Goal: Transaction & Acquisition: Register for event/course

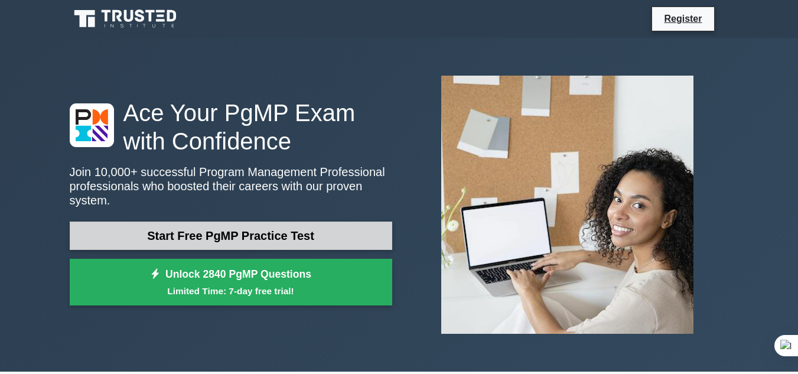
click at [211, 229] on link "Start Free PgMP Practice Test" at bounding box center [231, 235] width 322 height 28
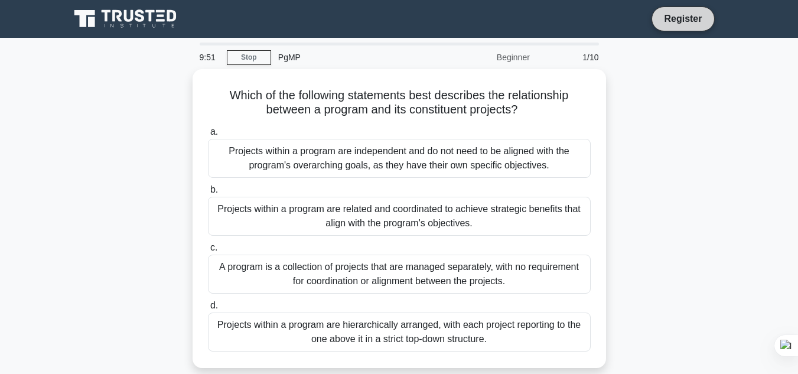
click at [664, 15] on link "Register" at bounding box center [683, 18] width 52 height 15
